Goal: Task Accomplishment & Management: Use online tool/utility

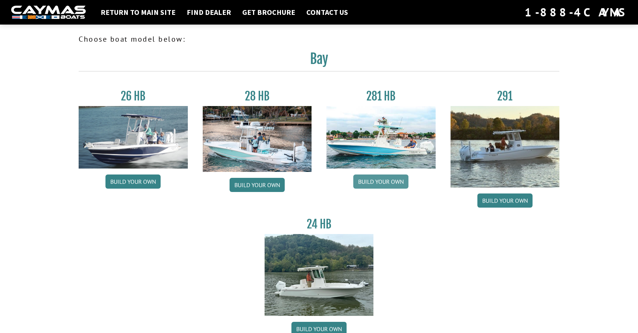
click at [394, 179] on link "Build your own" at bounding box center [380, 182] width 55 height 14
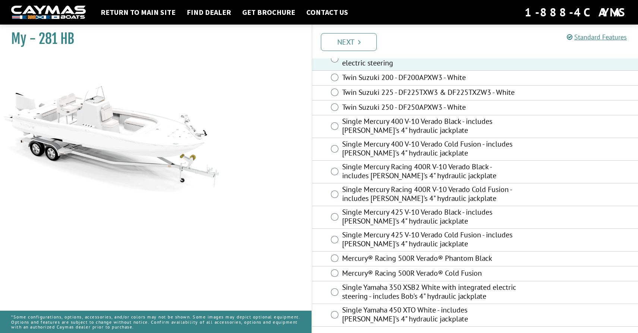
scroll to position [154, 0]
click at [351, 44] on link "Next" at bounding box center [349, 42] width 56 height 18
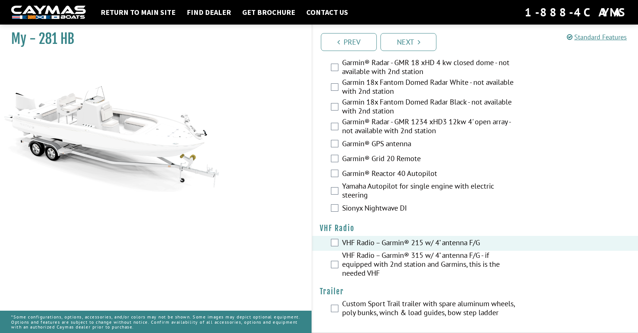
scroll to position [2180, 0]
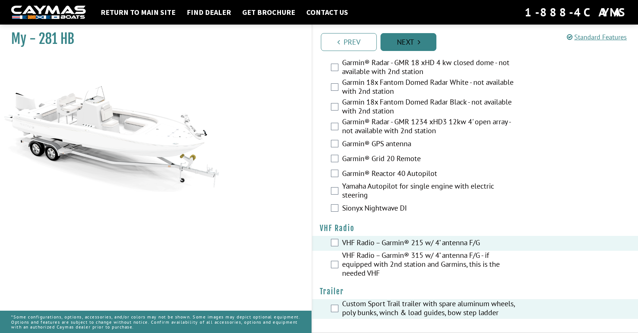
click at [413, 38] on link "Next" at bounding box center [408, 42] width 56 height 18
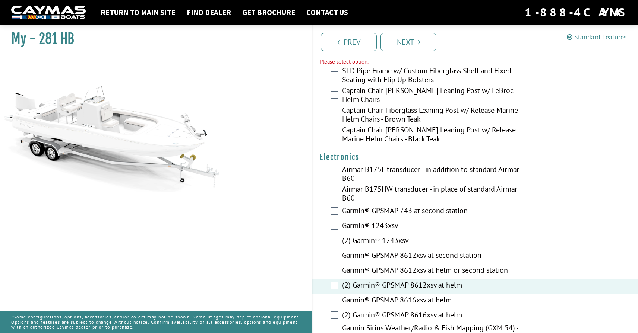
scroll to position [1871, 0]
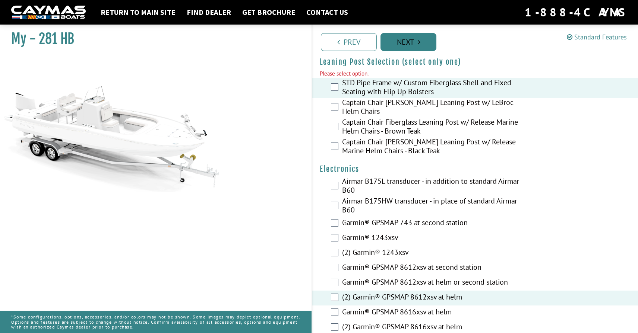
click at [401, 44] on link "Next" at bounding box center [408, 42] width 56 height 18
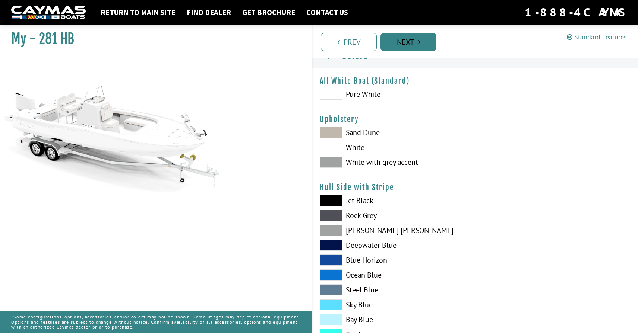
scroll to position [0, 0]
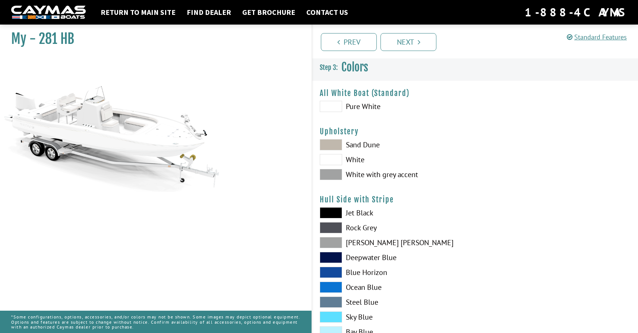
click at [336, 107] on span at bounding box center [331, 106] width 22 height 11
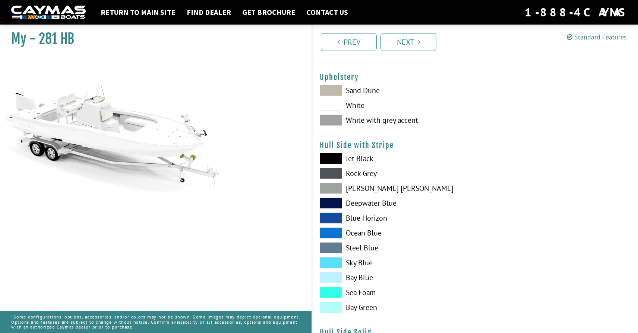
scroll to position [55, 0]
click at [335, 118] on span at bounding box center [331, 119] width 22 height 11
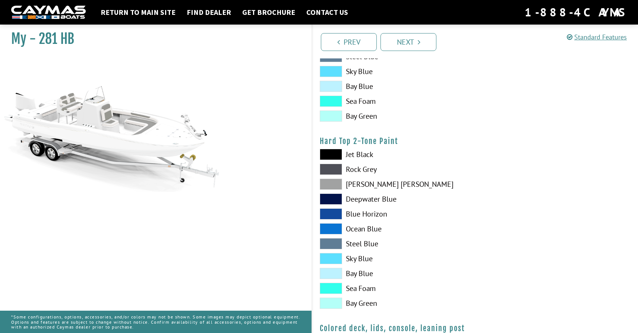
scroll to position [620, 0]
click at [333, 186] on span at bounding box center [331, 185] width 22 height 11
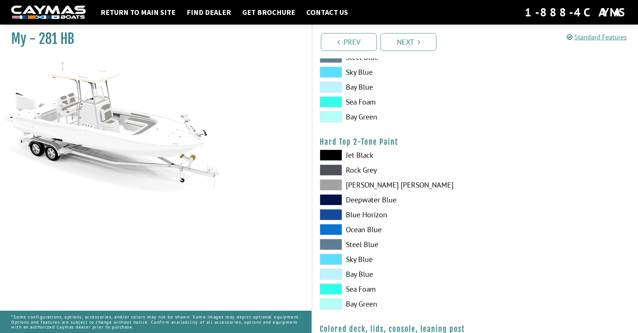
click at [332, 155] on span at bounding box center [331, 155] width 22 height 11
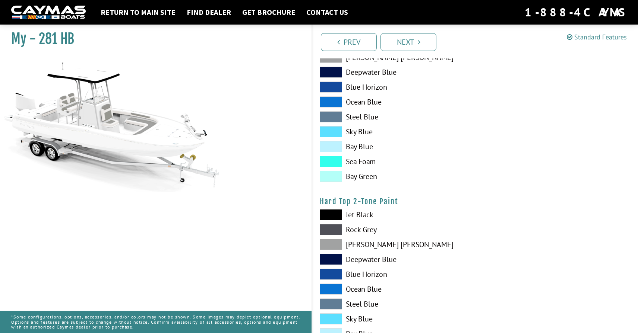
scroll to position [563, 0]
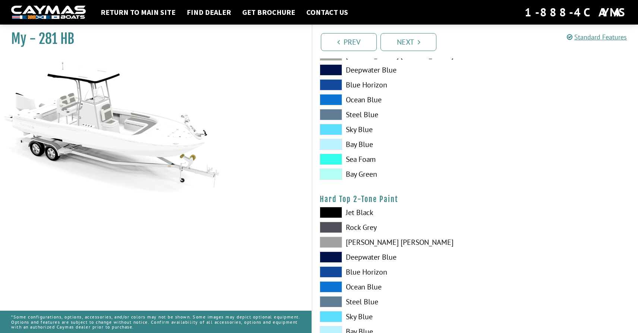
click at [331, 228] on span at bounding box center [331, 227] width 22 height 11
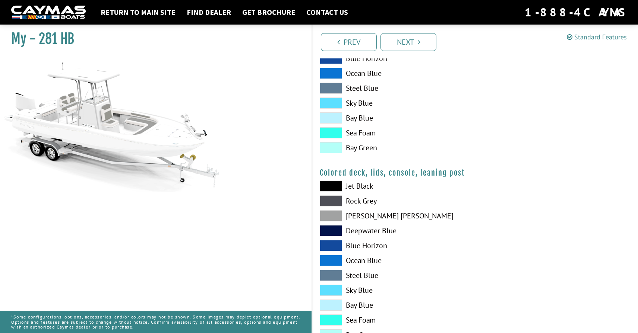
scroll to position [777, 0]
click at [337, 214] on span at bounding box center [331, 215] width 22 height 11
click at [326, 215] on span at bounding box center [331, 215] width 22 height 11
click at [334, 198] on span at bounding box center [331, 200] width 22 height 11
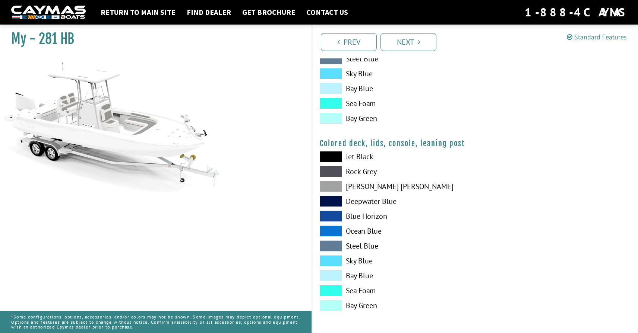
scroll to position [806, 0]
click at [412, 40] on link "Next" at bounding box center [408, 42] width 56 height 18
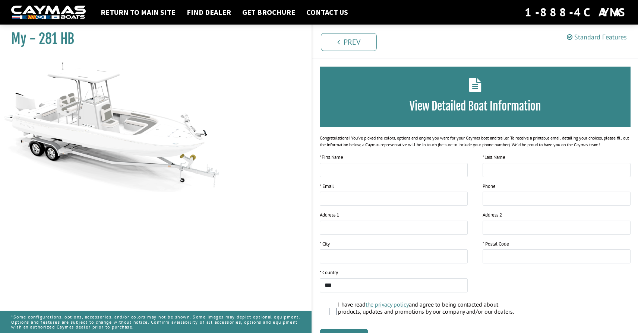
scroll to position [0, 0]
